Goal: Information Seeking & Learning: Learn about a topic

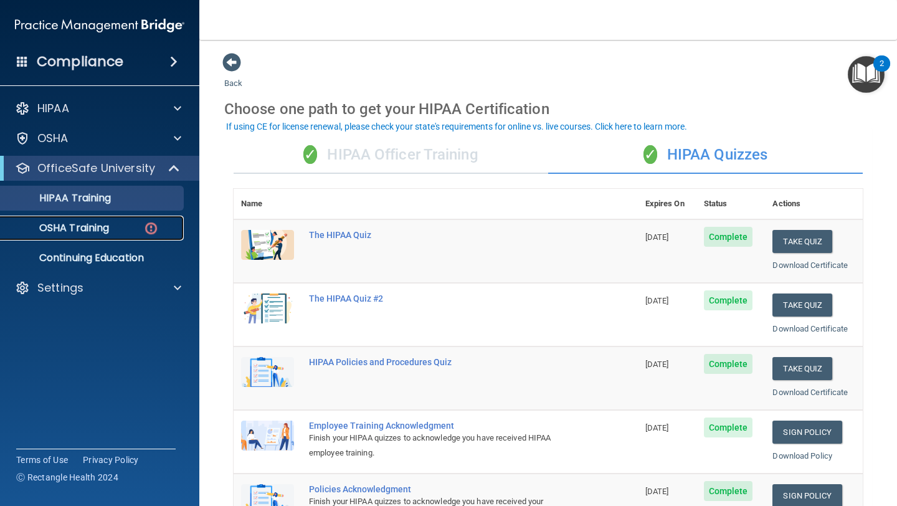
click at [130, 225] on div "OSHA Training" at bounding box center [93, 228] width 170 height 12
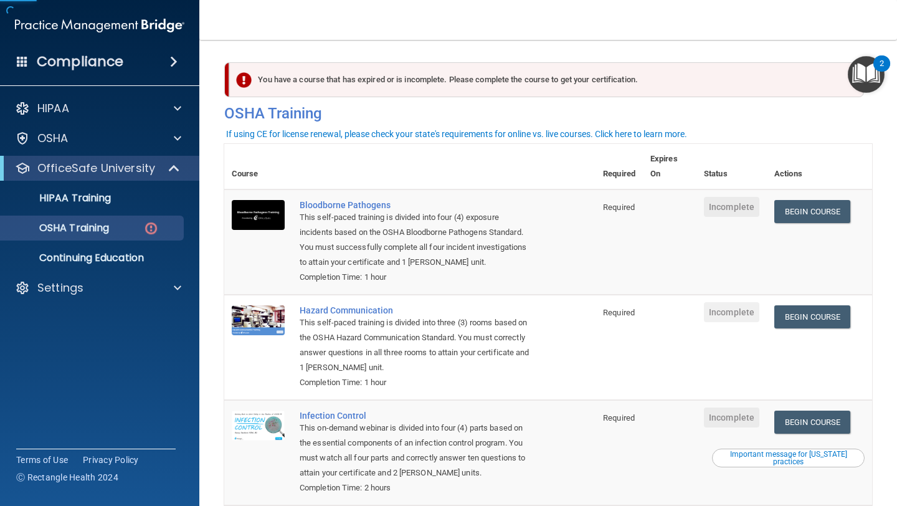
click at [356, 157] on th at bounding box center [443, 166] width 303 height 45
click at [800, 214] on link "Begin Course" at bounding box center [812, 211] width 76 height 23
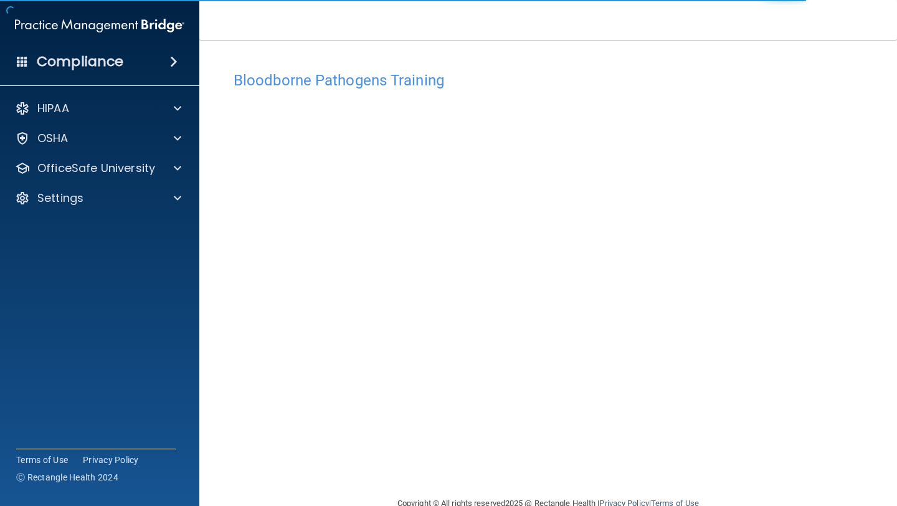
scroll to position [27, 0]
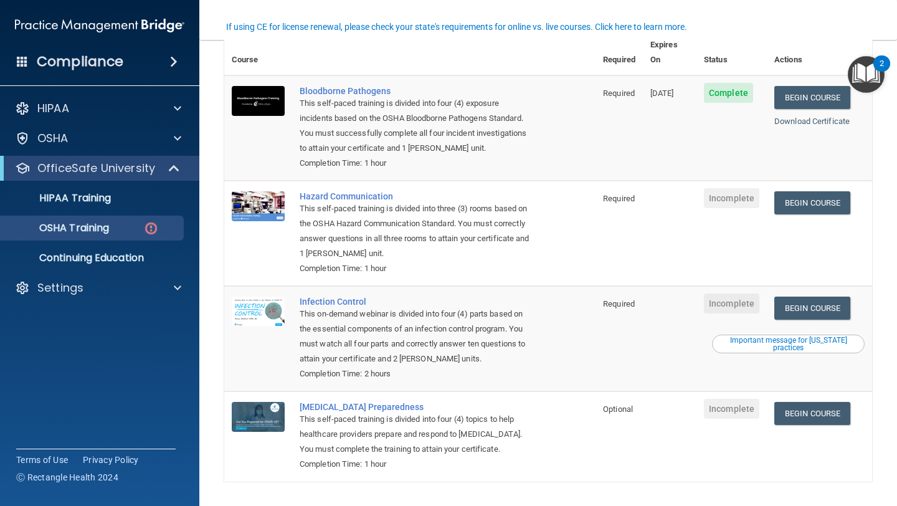
scroll to position [123, 0]
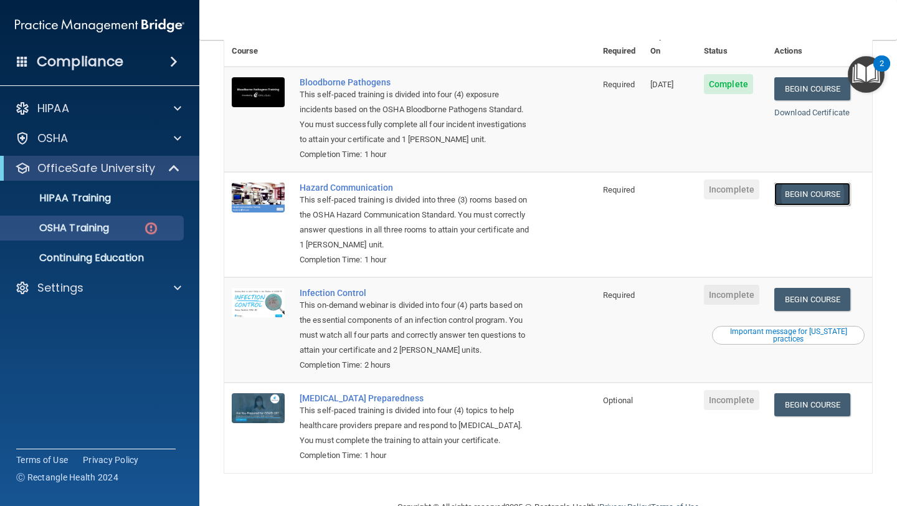
click at [796, 182] on link "Begin Course" at bounding box center [812, 193] width 76 height 23
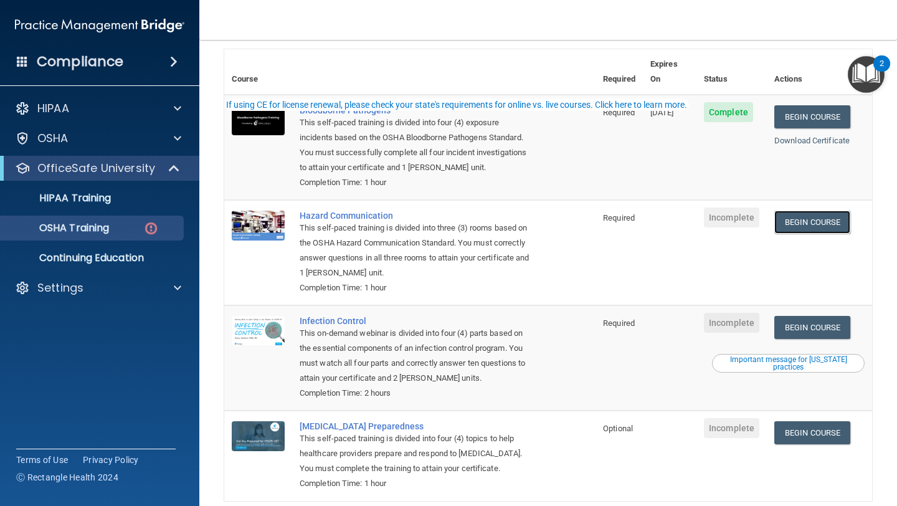
scroll to position [0, 0]
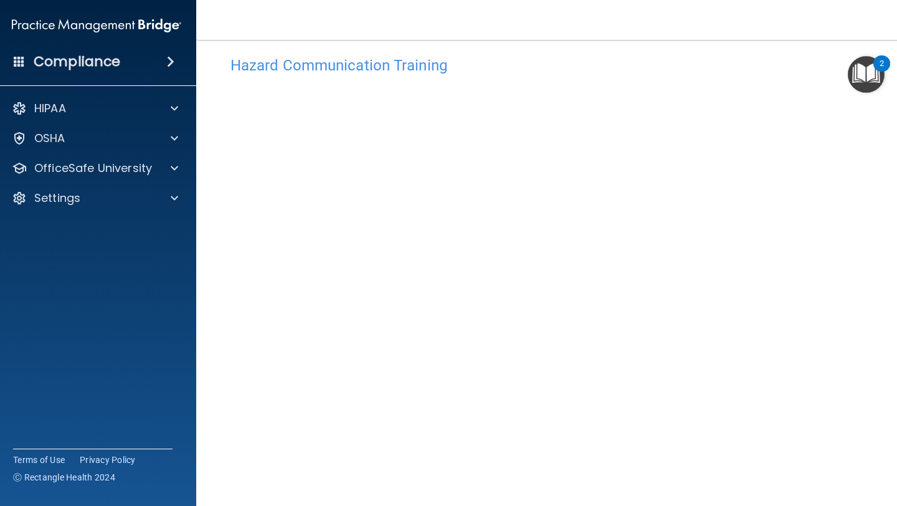
scroll to position [55, 0]
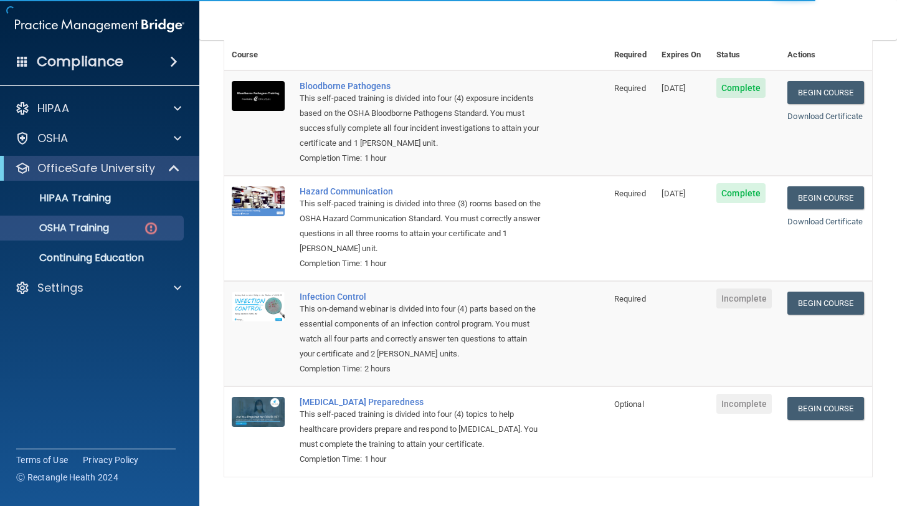
scroll to position [107, 0]
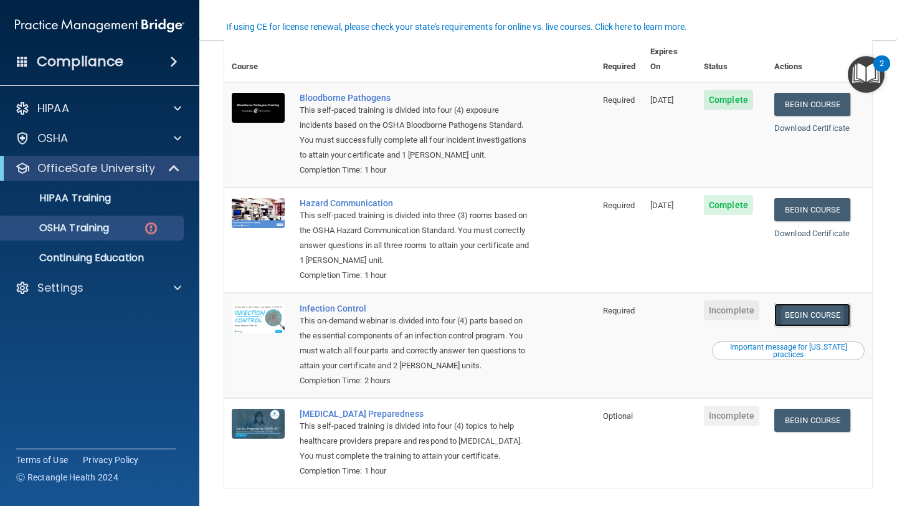
click at [800, 303] on link "Begin Course" at bounding box center [812, 314] width 76 height 23
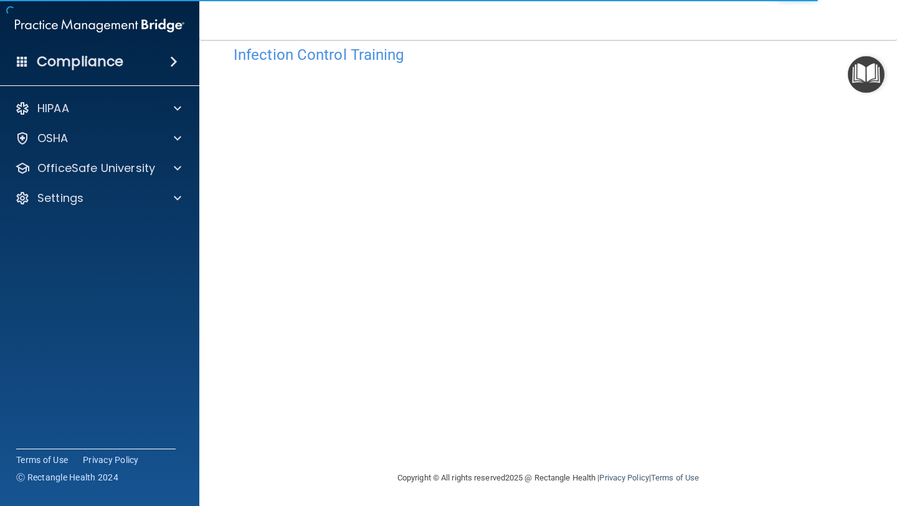
scroll to position [27, 0]
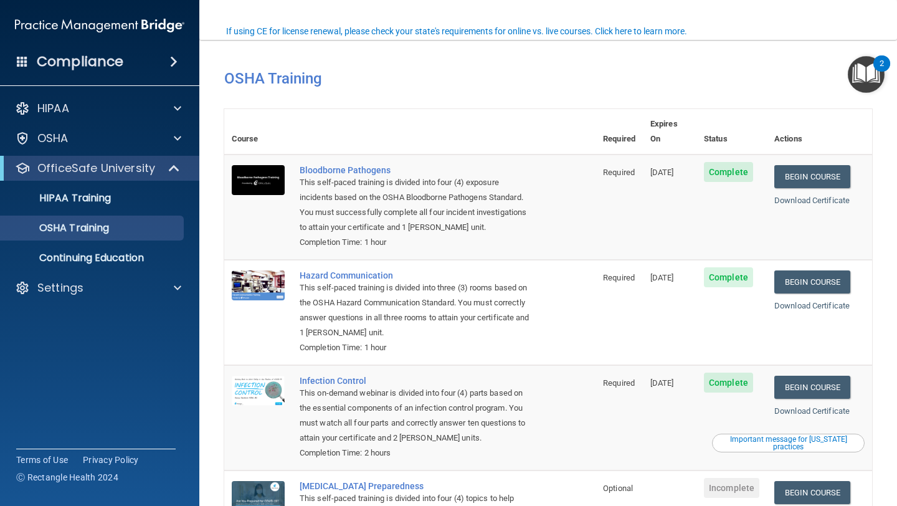
scroll to position [105, 0]
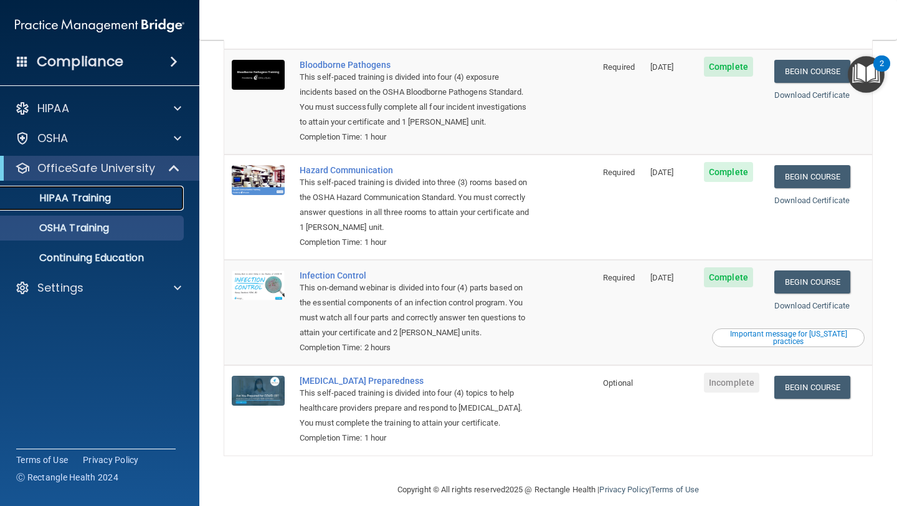
click at [138, 204] on link "HIPAA Training" at bounding box center [86, 198] width 196 height 25
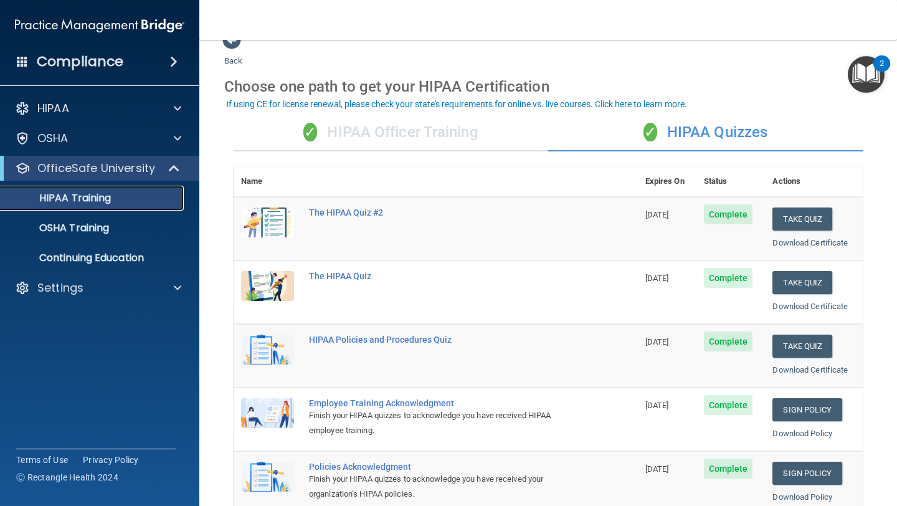
scroll to position [11, 0]
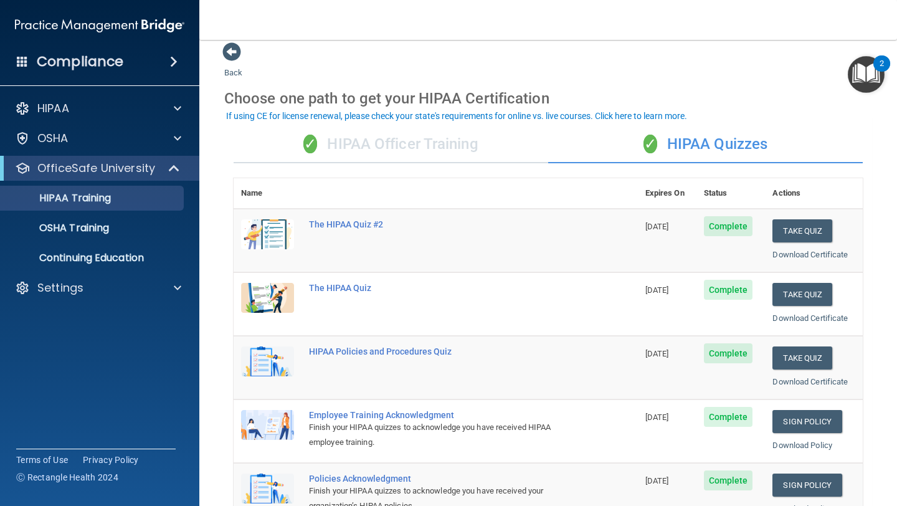
click at [424, 140] on div "✓ HIPAA Officer Training" at bounding box center [391, 144] width 315 height 37
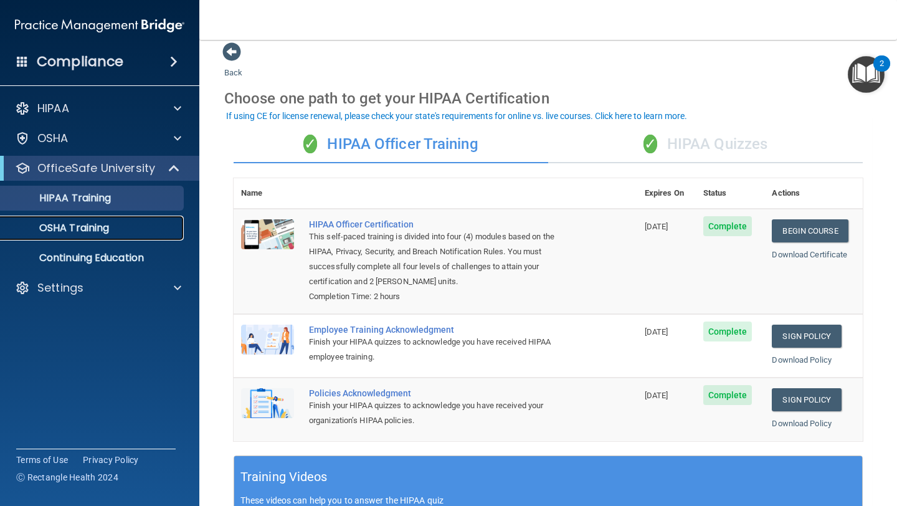
click at [82, 227] on p "OSHA Training" at bounding box center [58, 228] width 101 height 12
